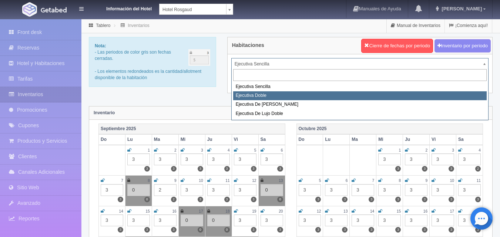
select select "1750"
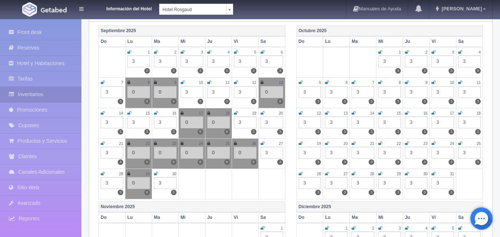
scroll to position [111, 0]
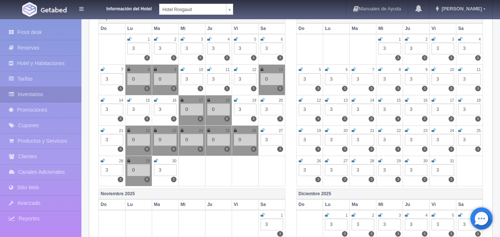
click at [164, 169] on div "3" at bounding box center [165, 170] width 23 height 12
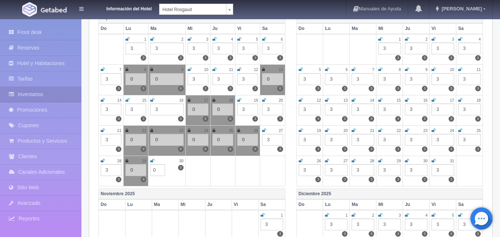
type input "0"
click at [155, 160] on div "30" at bounding box center [166, 161] width 33 height 6
click at [154, 161] on icon at bounding box center [152, 161] width 4 height 4
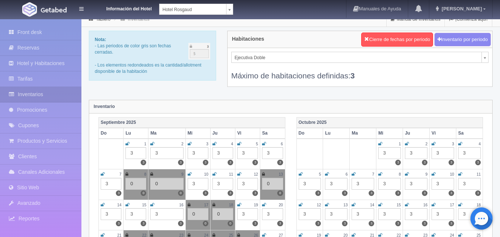
scroll to position [0, 0]
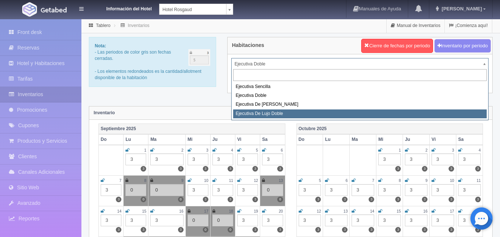
select select "1845"
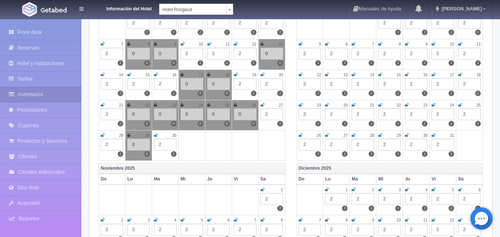
scroll to position [148, 0]
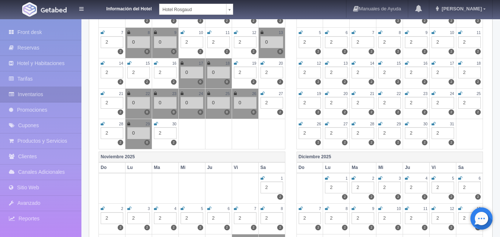
click at [170, 139] on div "2" at bounding box center [165, 133] width 23 height 12
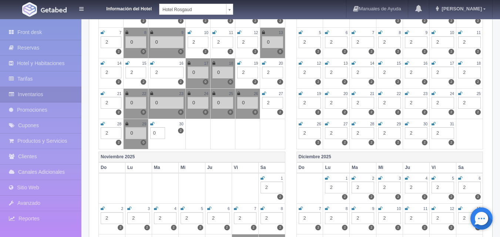
type input "0"
click at [151, 125] on icon at bounding box center [152, 124] width 4 height 4
